Goal: Task Accomplishment & Management: Complete application form

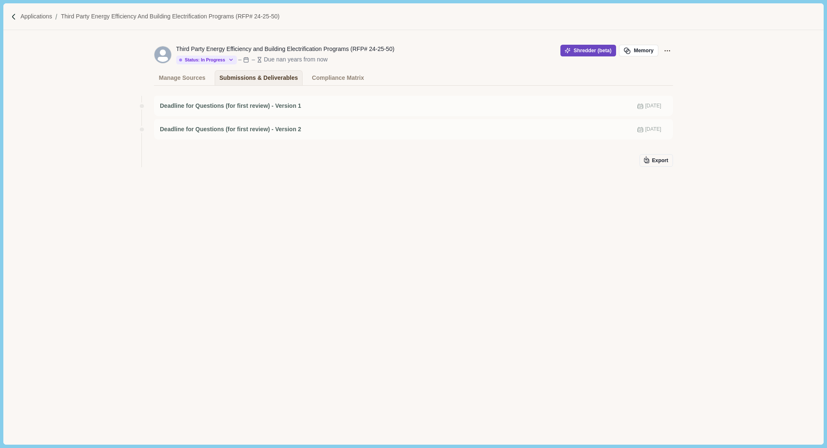
click at [578, 49] on button "Shredder (beta)" at bounding box center [588, 51] width 56 height 12
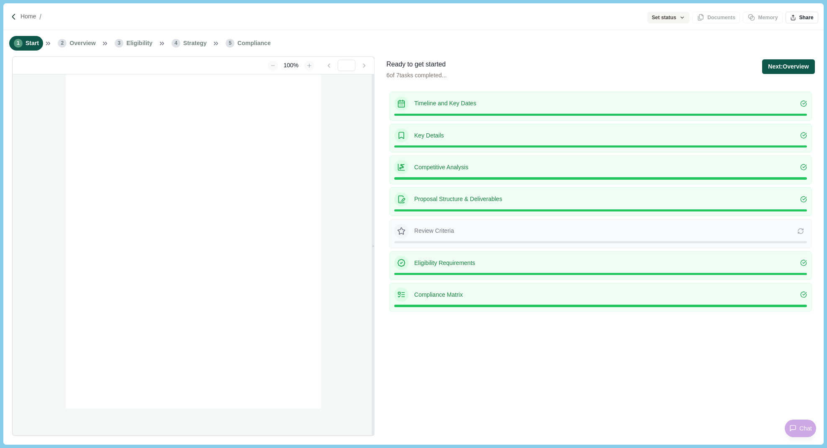
click at [799, 62] on button "Next: Overview" at bounding box center [788, 66] width 52 height 15
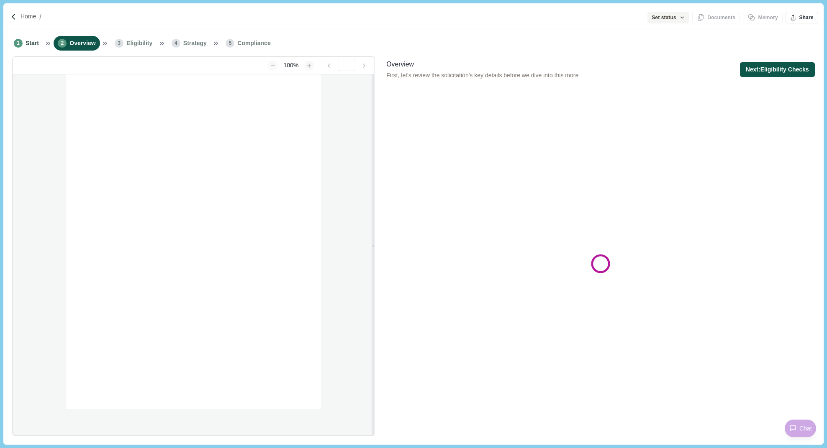
click at [794, 69] on button "Next: Eligibility Checks" at bounding box center [777, 69] width 75 height 15
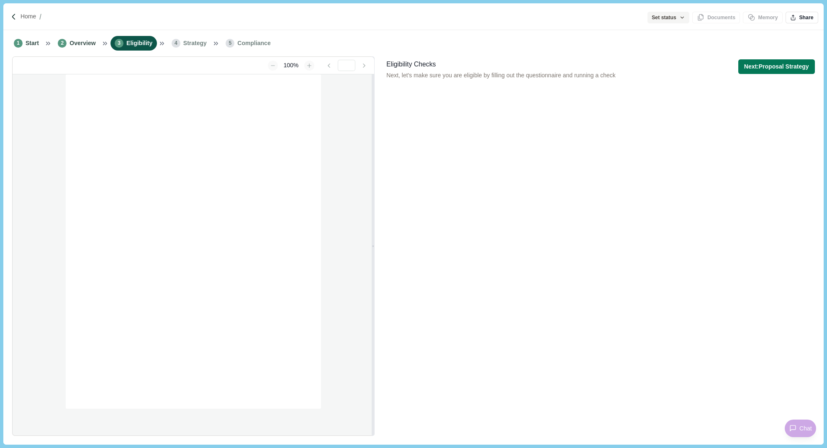
type input "**********"
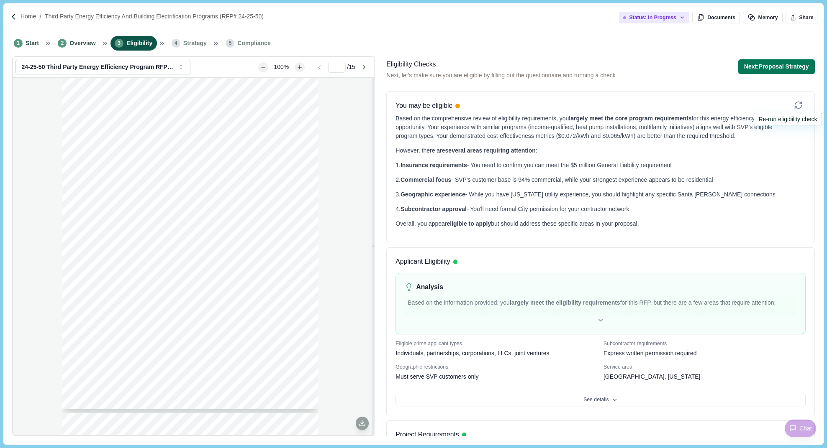
click at [797, 104] on icon at bounding box center [798, 105] width 9 height 9
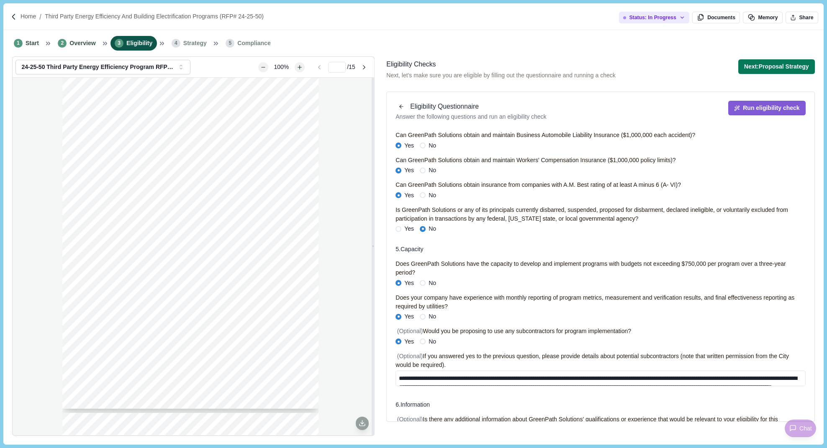
scroll to position [574, 0]
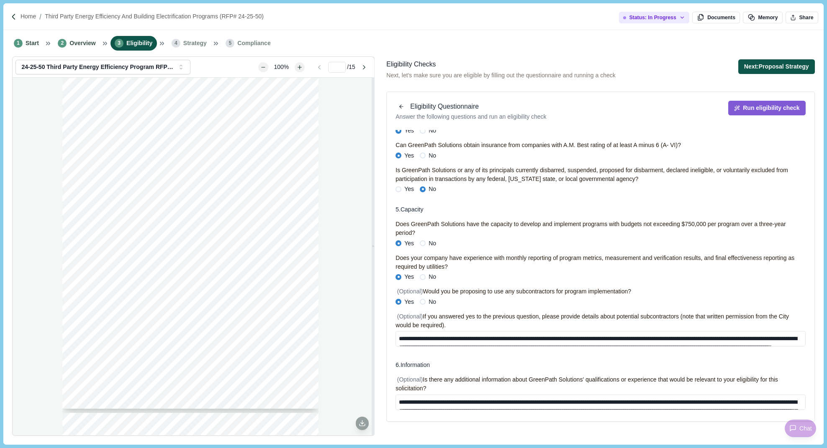
click at [768, 67] on button "Next: Proposal Strategy" at bounding box center [776, 66] width 77 height 15
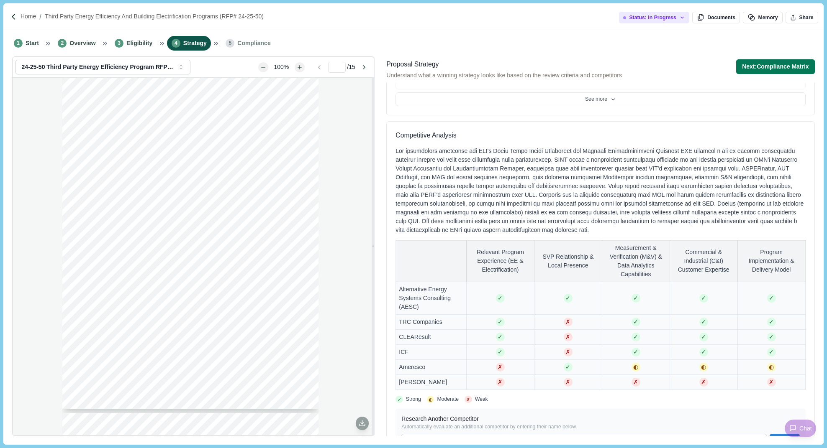
scroll to position [483, 0]
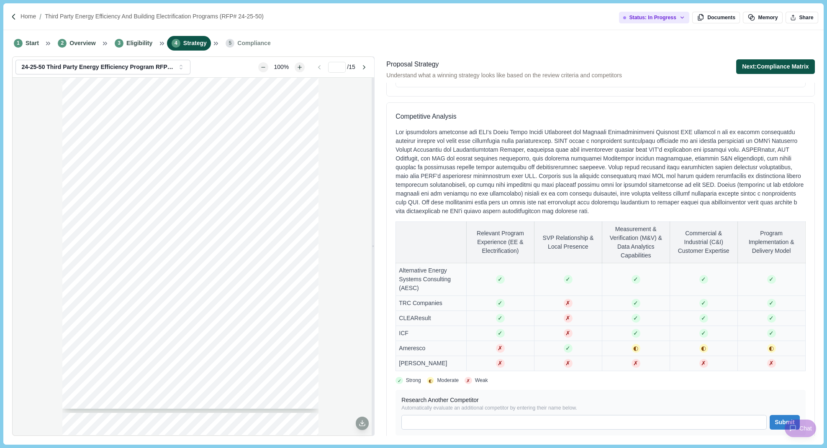
click at [763, 71] on button "Next: Compliance Matrix" at bounding box center [775, 66] width 79 height 15
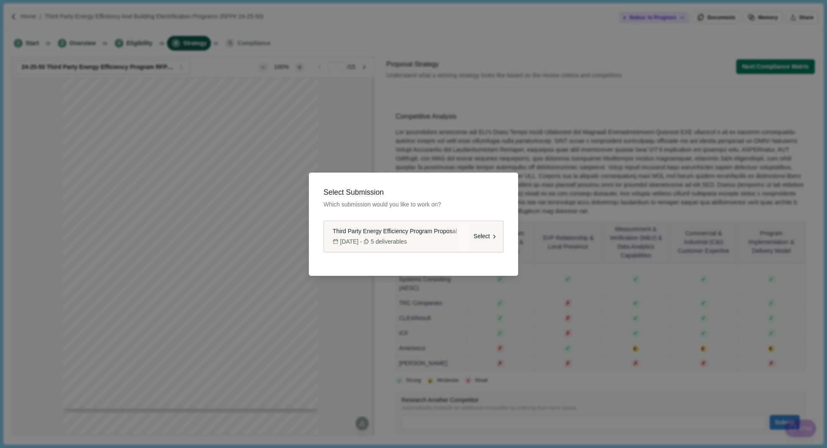
click at [464, 236] on div "Select" at bounding box center [476, 236] width 53 height 31
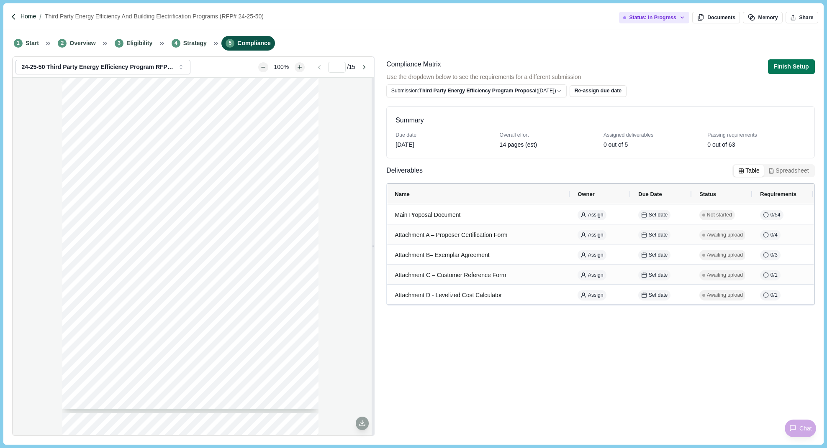
click at [26, 16] on p "Home" at bounding box center [27, 16] width 15 height 9
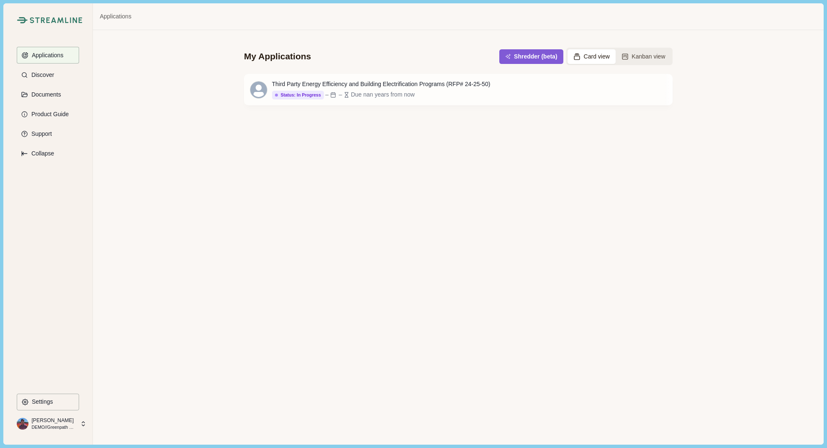
click at [602, 57] on button "Card view" at bounding box center [591, 56] width 48 height 15
click at [639, 58] on button "Kanban view" at bounding box center [643, 56] width 56 height 15
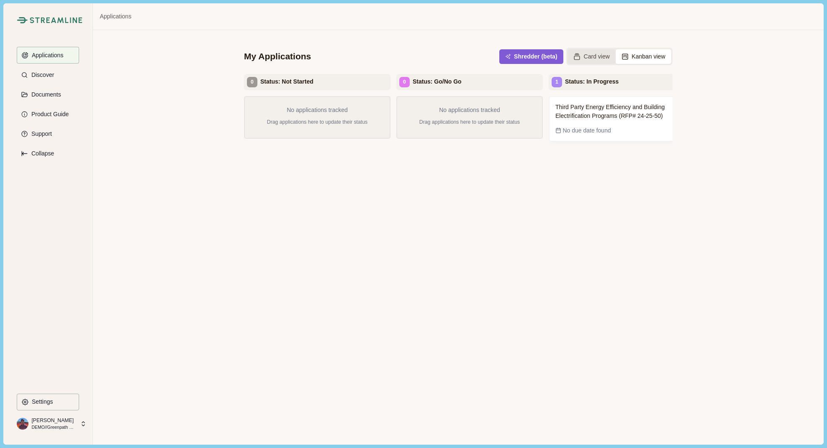
click at [592, 56] on button "Card view" at bounding box center [591, 56] width 48 height 15
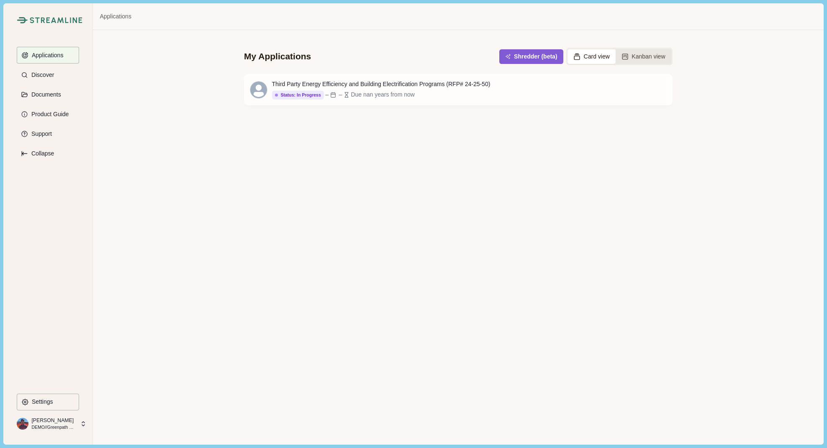
click at [642, 54] on button "Kanban view" at bounding box center [643, 56] width 56 height 15
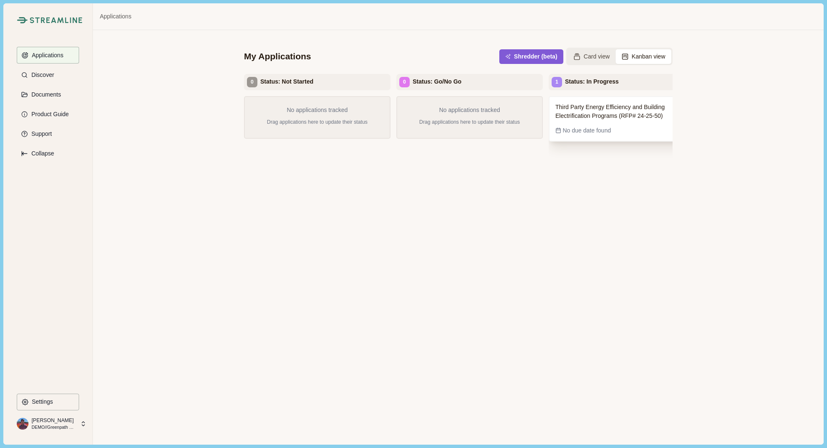
click at [599, 111] on span "Third Party Energy Efficiency and Building Electrification Programs (RFP# 24-25…" at bounding box center [621, 112] width 133 height 18
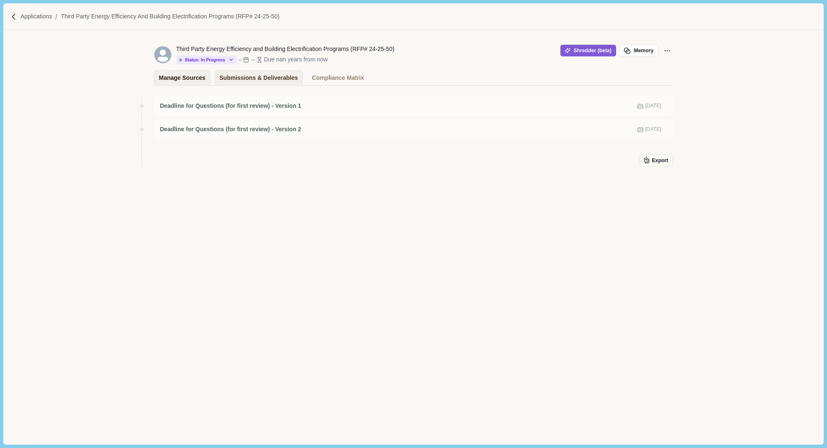
click at [181, 78] on div "Manage Sources" at bounding box center [182, 78] width 46 height 15
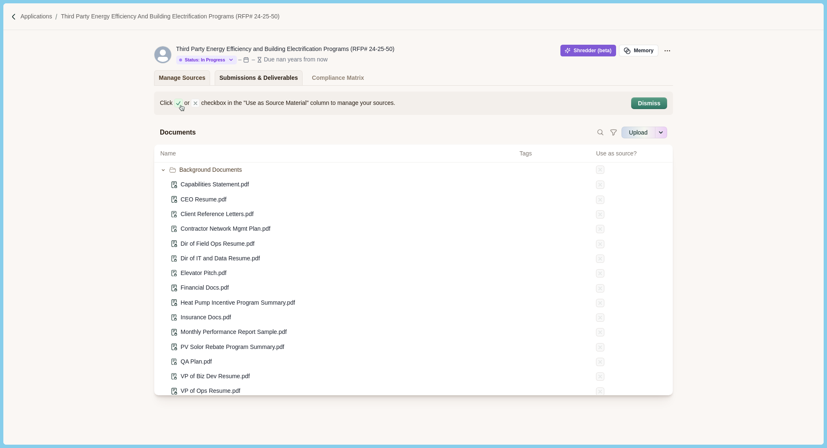
click at [250, 77] on div "Submissions & Deliverables" at bounding box center [258, 78] width 79 height 15
